Goal: Find contact information: Find contact information

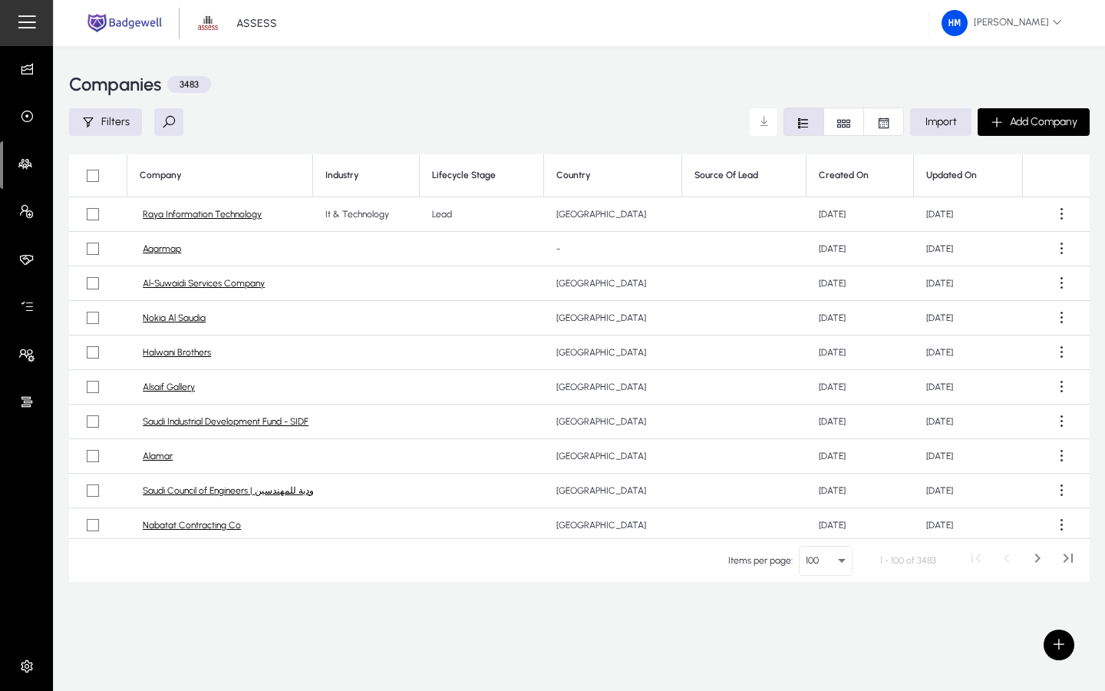
click at [167, 122] on button at bounding box center [168, 122] width 29 height 28
type input "*****"
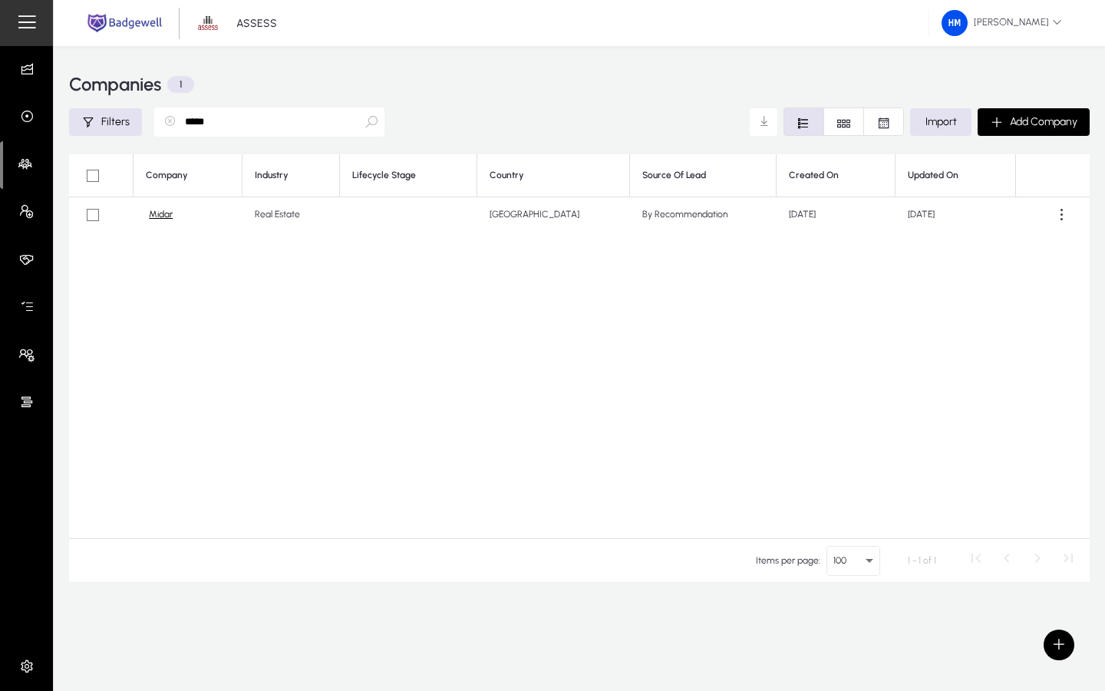
click at [153, 216] on link "Midar" at bounding box center [161, 215] width 24 height 12
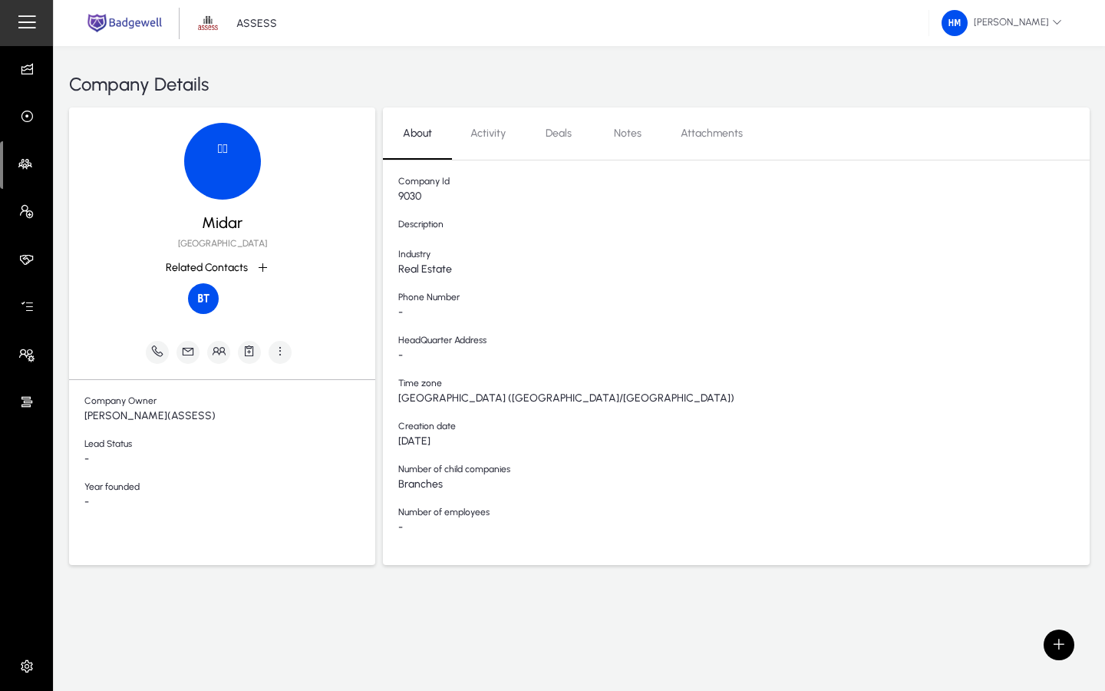
click at [253, 294] on div at bounding box center [223, 308] width 100 height 50
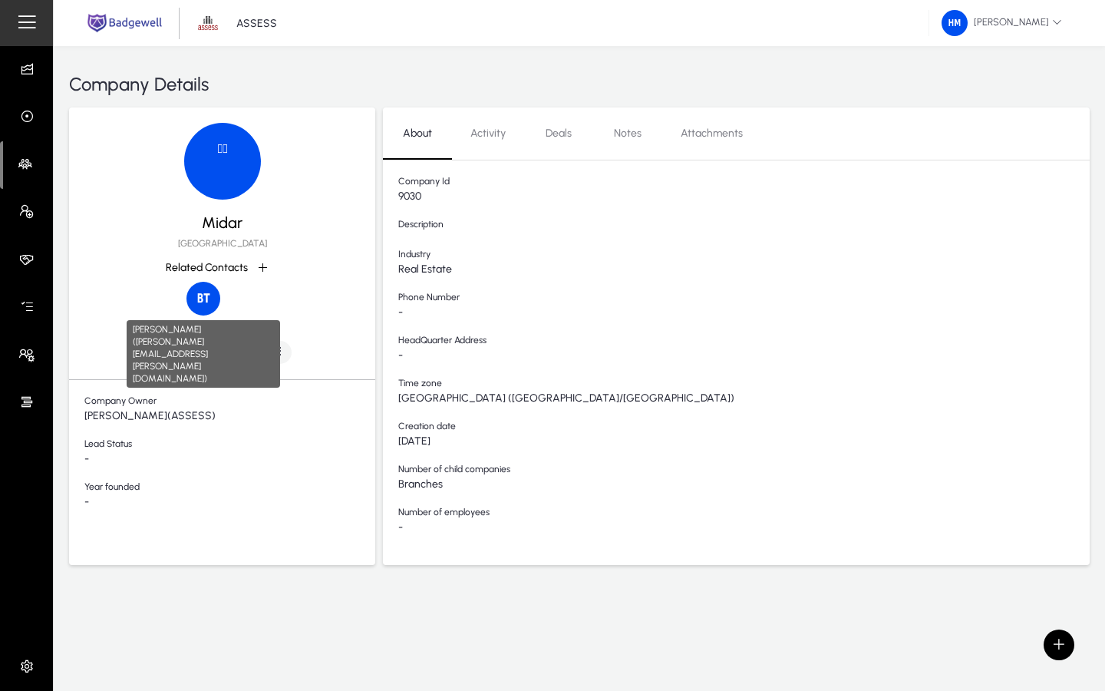
click at [194, 297] on img at bounding box center [203, 299] width 34 height 34
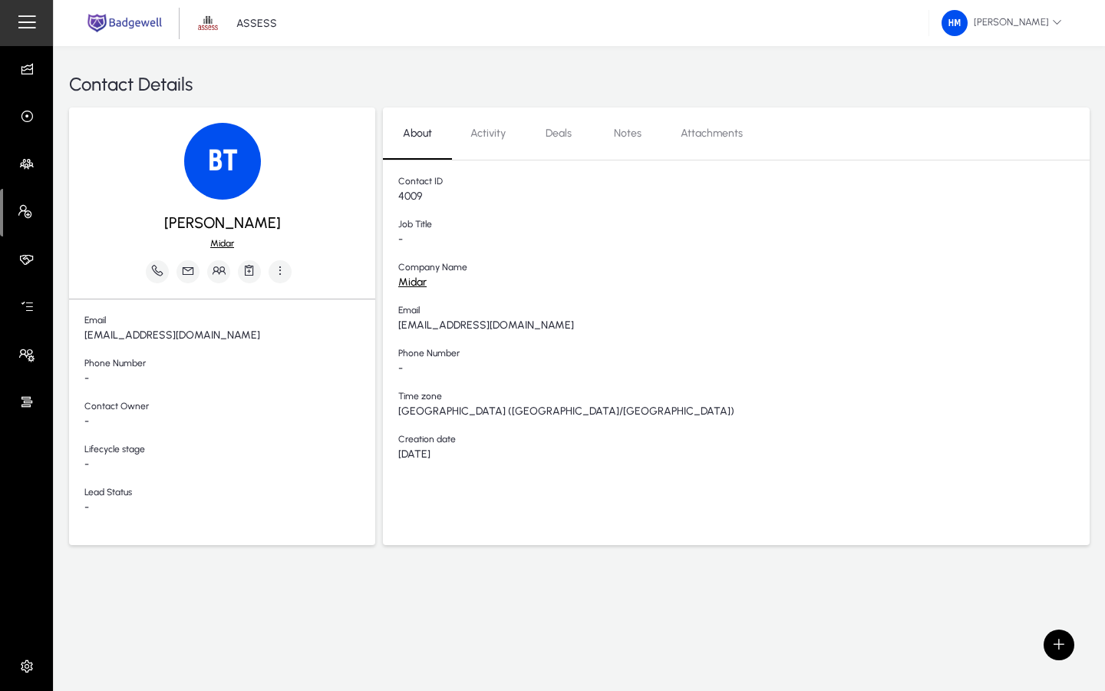
click at [157, 335] on span "[EMAIL_ADDRESS][DOMAIN_NAME]" at bounding box center [229, 335] width 291 height 13
copy span "[EMAIL_ADDRESS][DOMAIN_NAME]"
